Goal: Navigation & Orientation: Find specific page/section

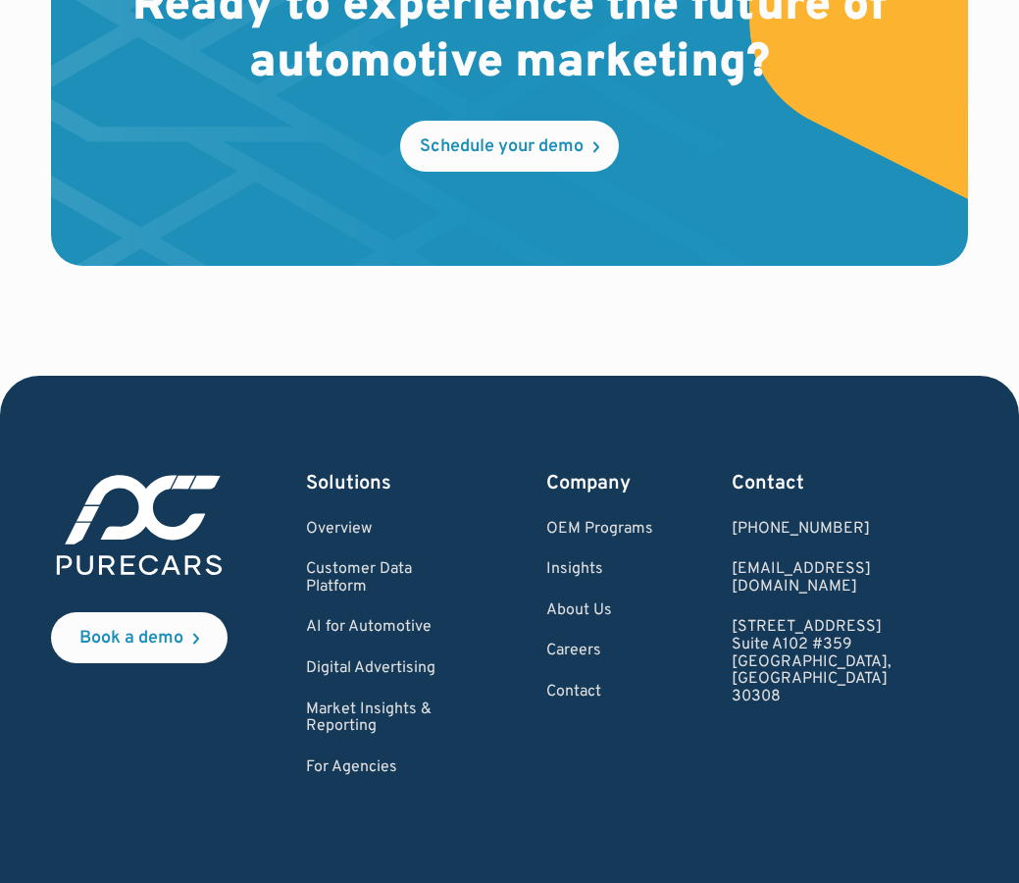
scroll to position [5806, 0]
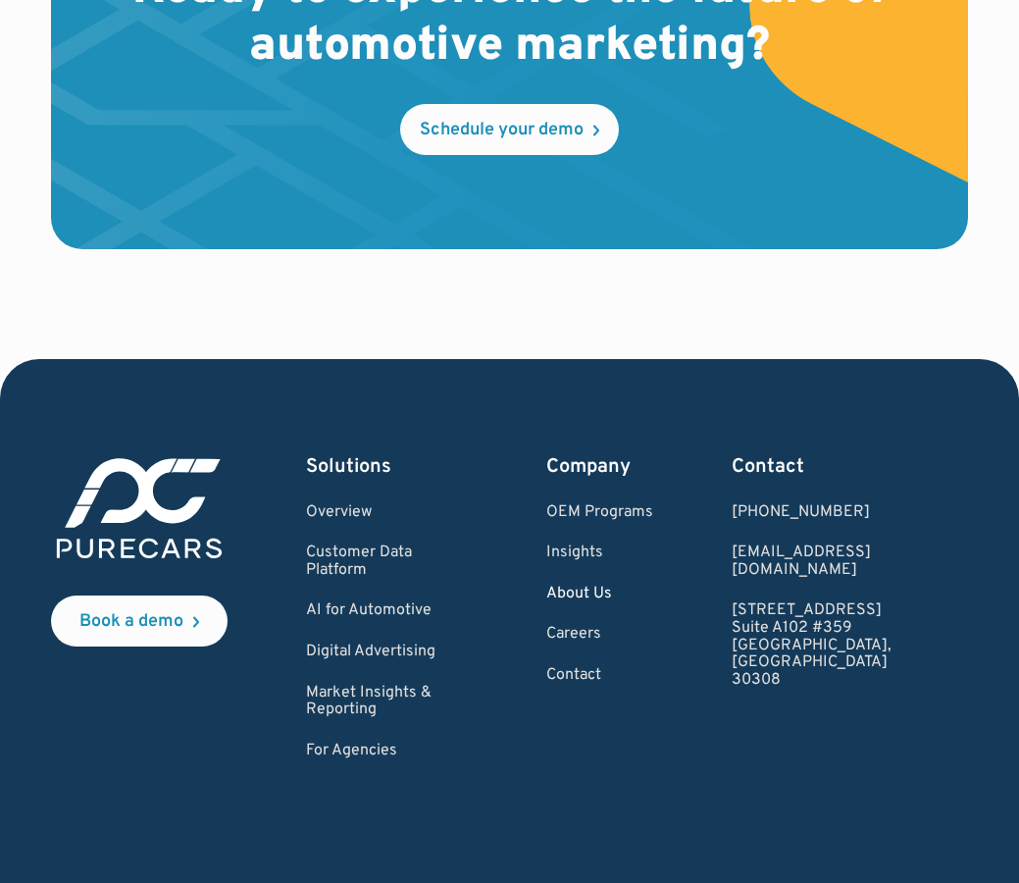
click at [652, 603] on link "About Us" at bounding box center [599, 594] width 107 height 18
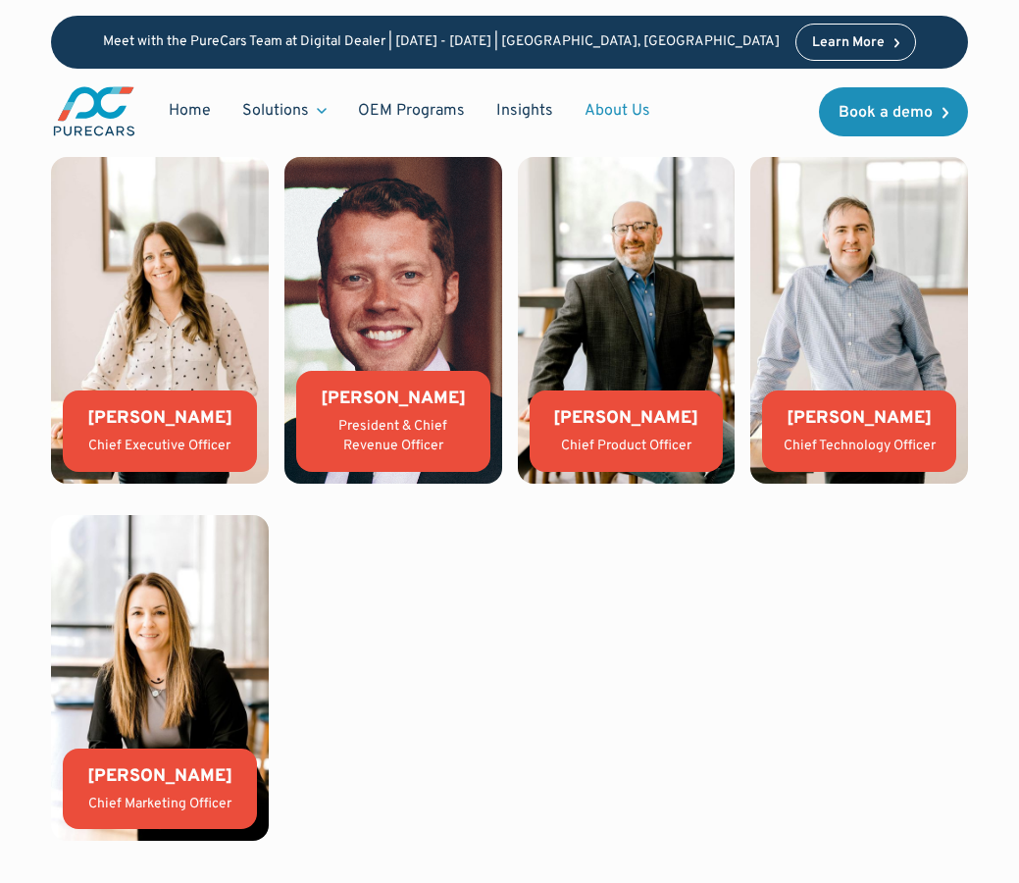
scroll to position [4196, 0]
